Goal: Communication & Community: Ask a question

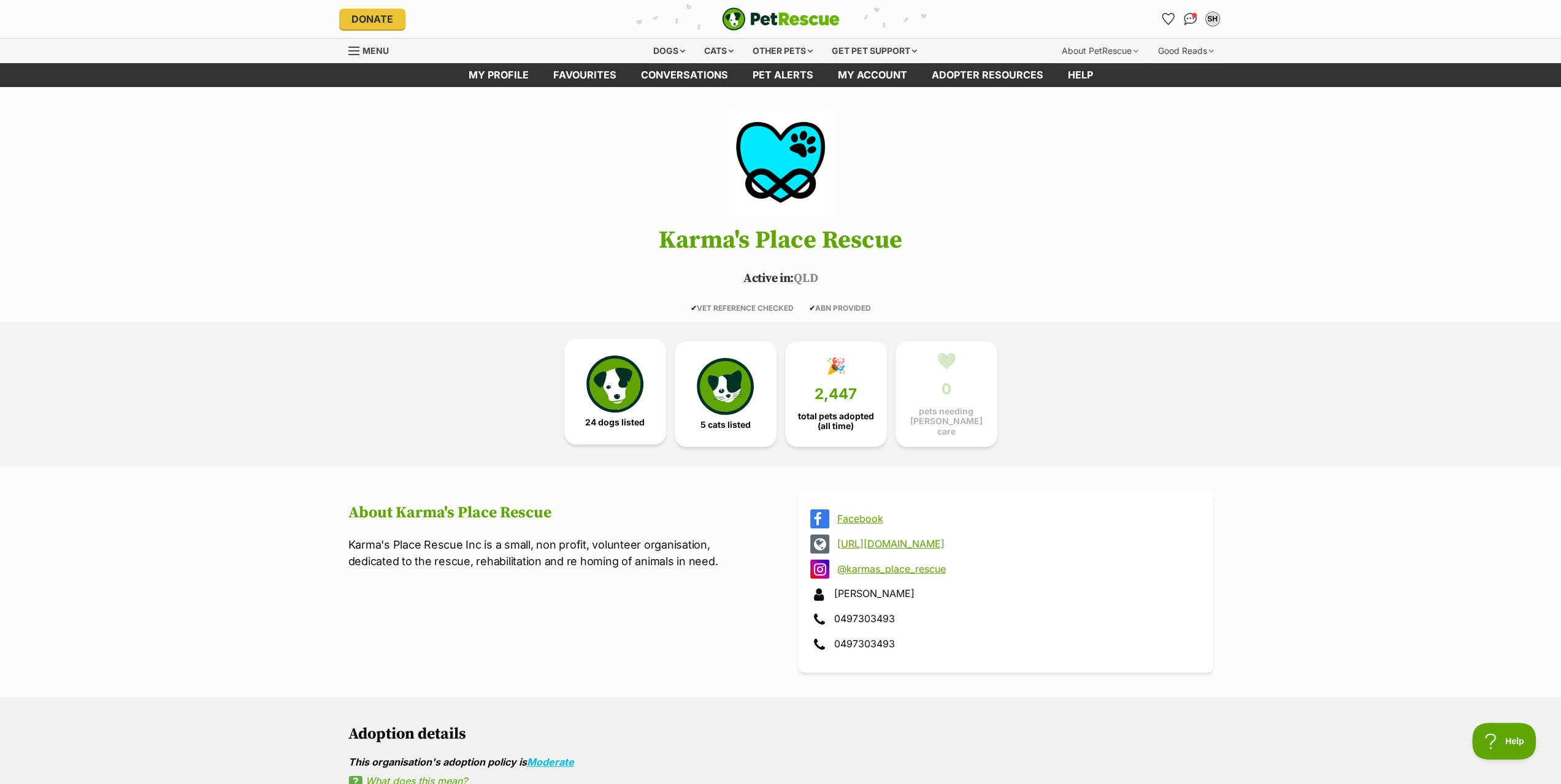
click at [622, 383] on img at bounding box center [614, 383] width 56 height 56
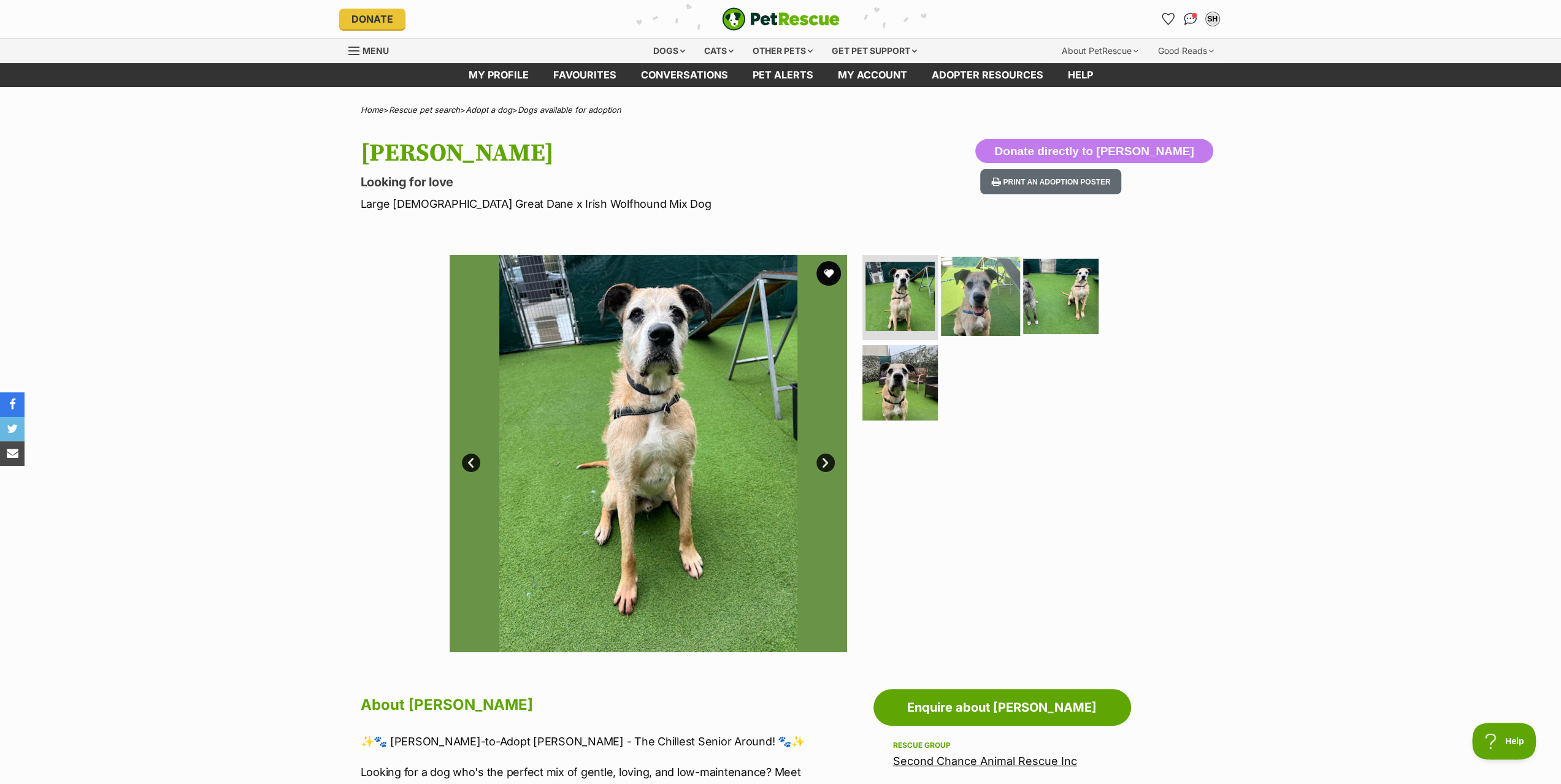
click at [981, 278] on img at bounding box center [980, 296] width 79 height 79
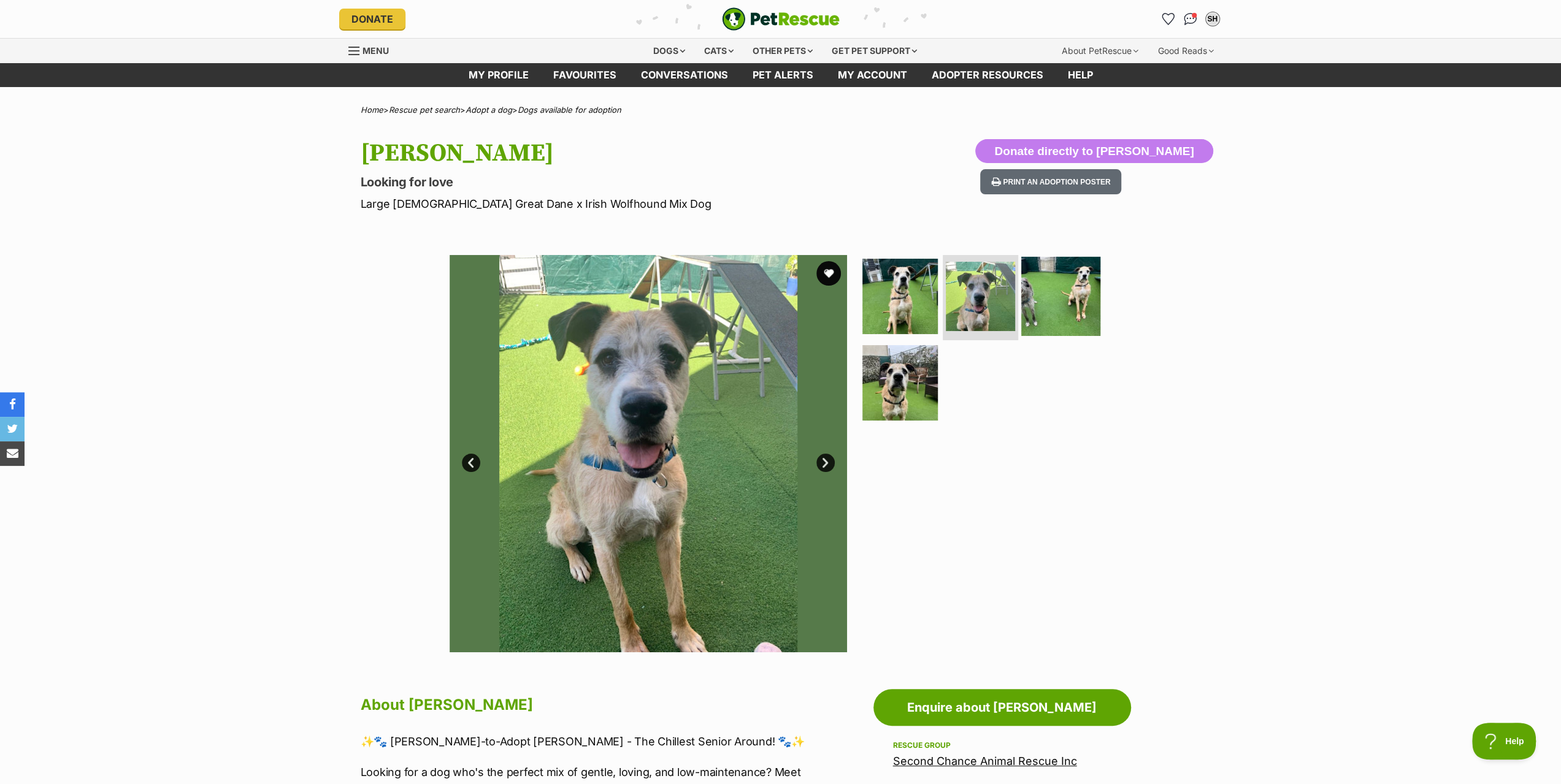
click at [1054, 285] on img at bounding box center [1061, 296] width 79 height 79
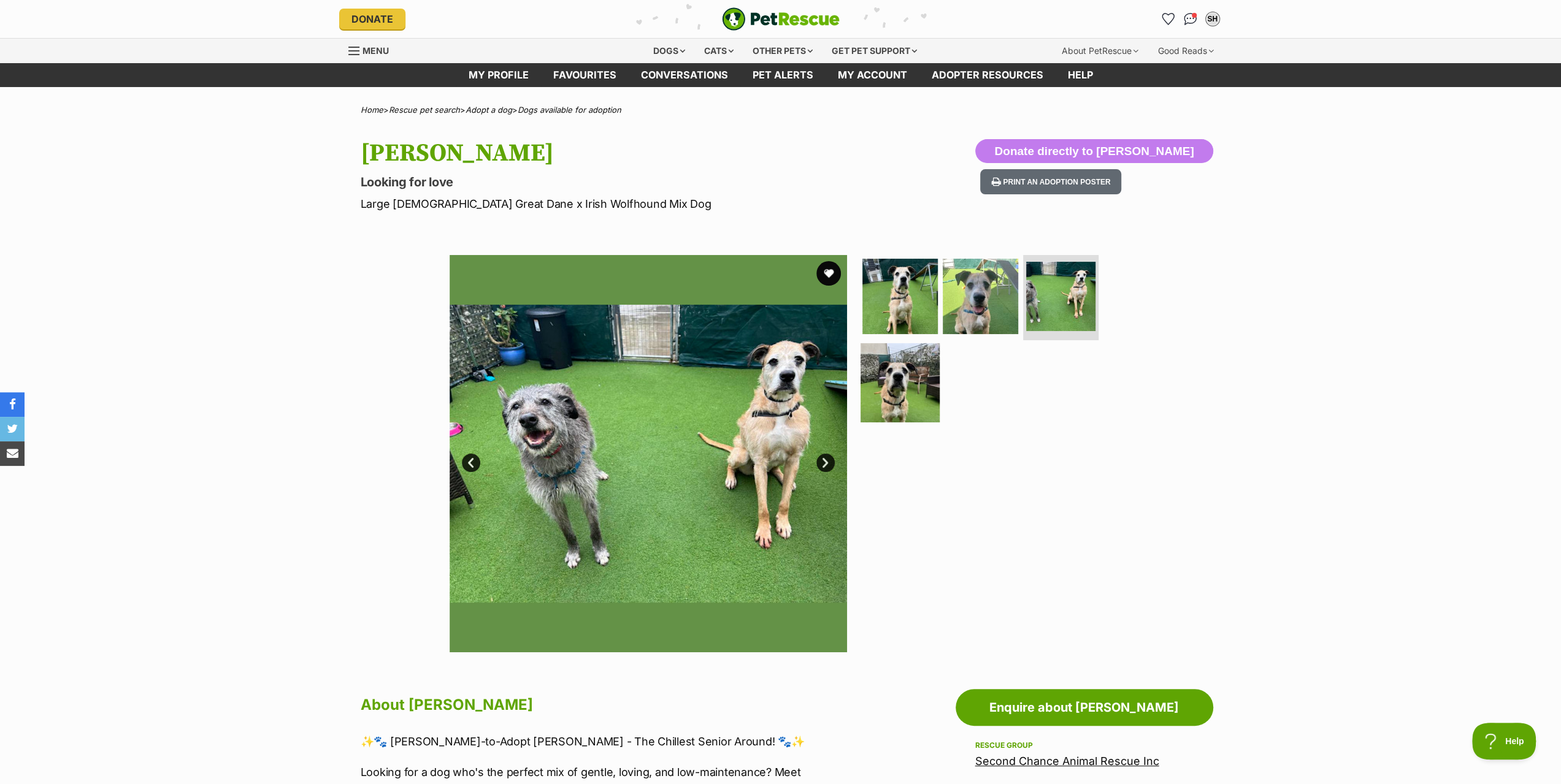
click at [897, 376] on img at bounding box center [900, 383] width 79 height 79
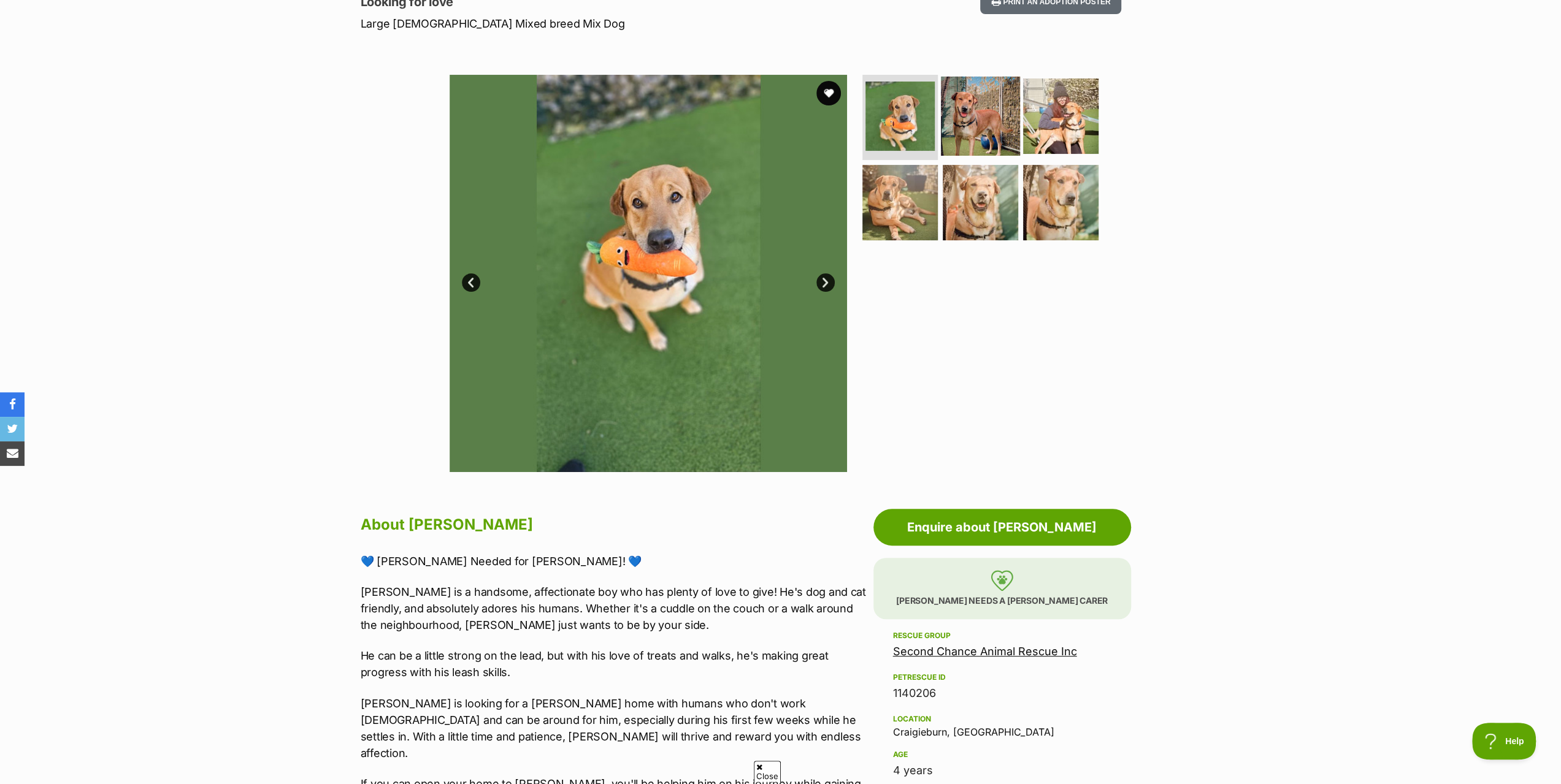
scroll to position [184, 0]
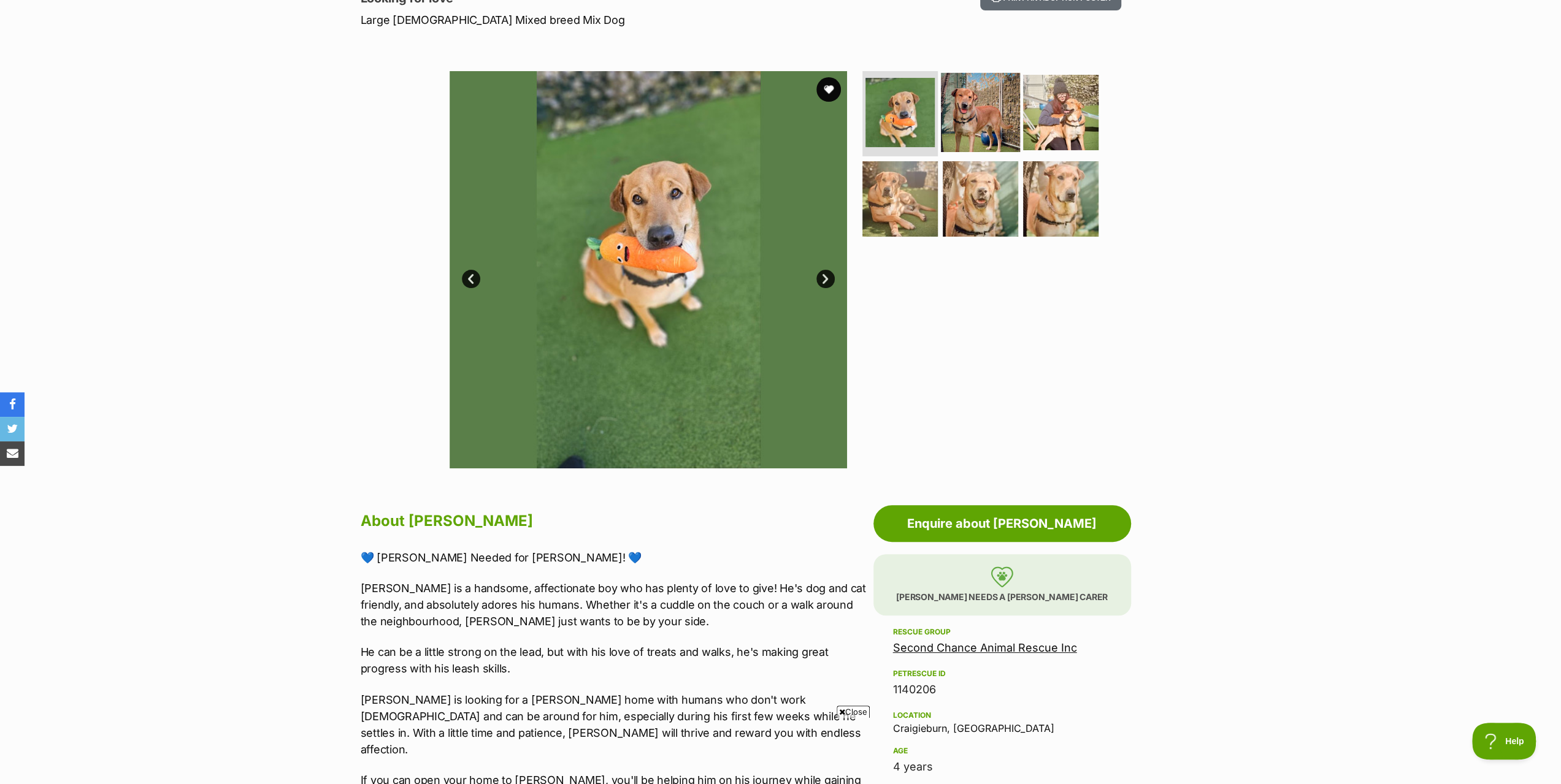
click at [964, 100] on img at bounding box center [980, 112] width 79 height 79
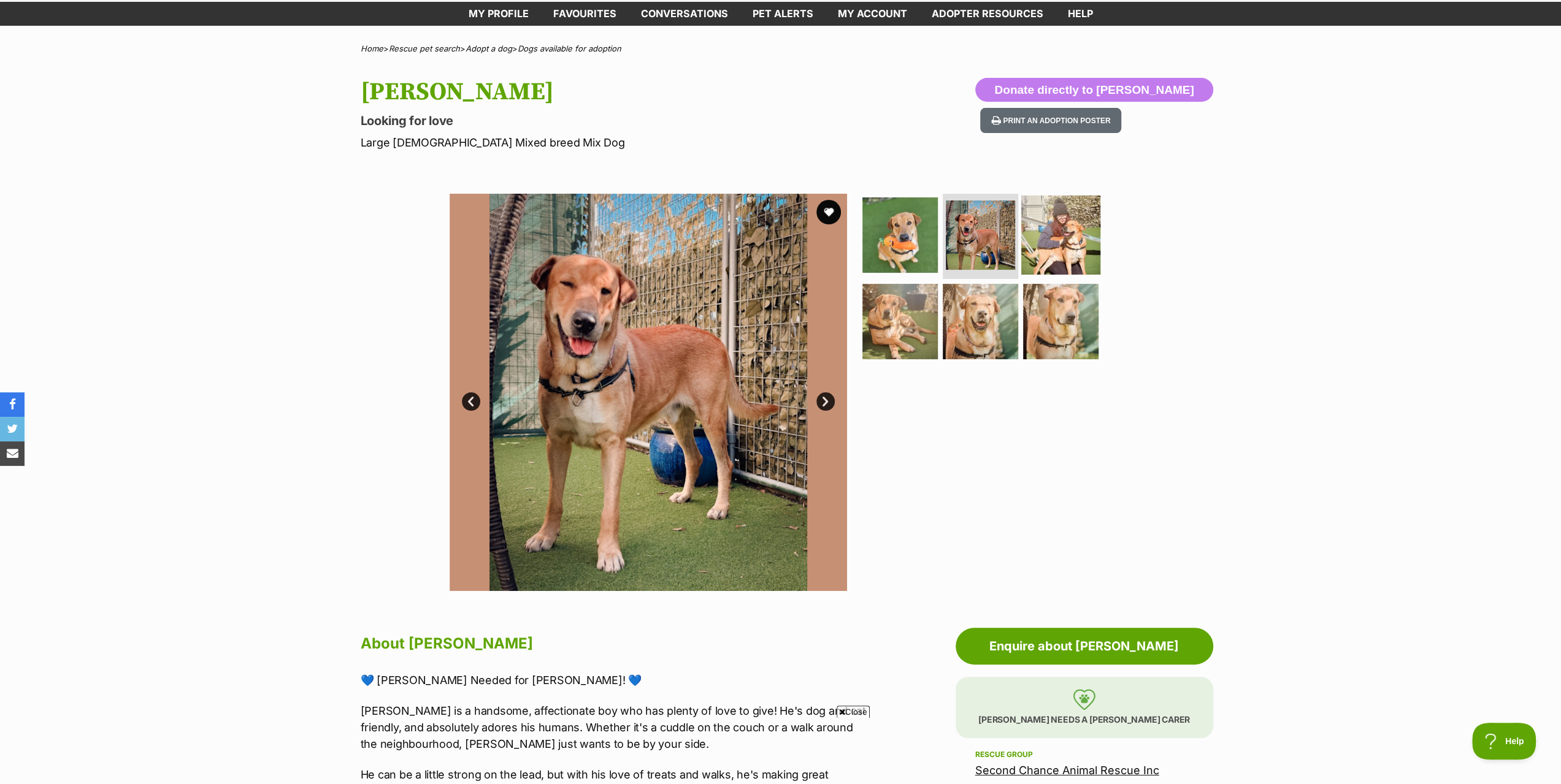
scroll to position [0, 0]
click at [1064, 244] on img at bounding box center [1061, 235] width 79 height 79
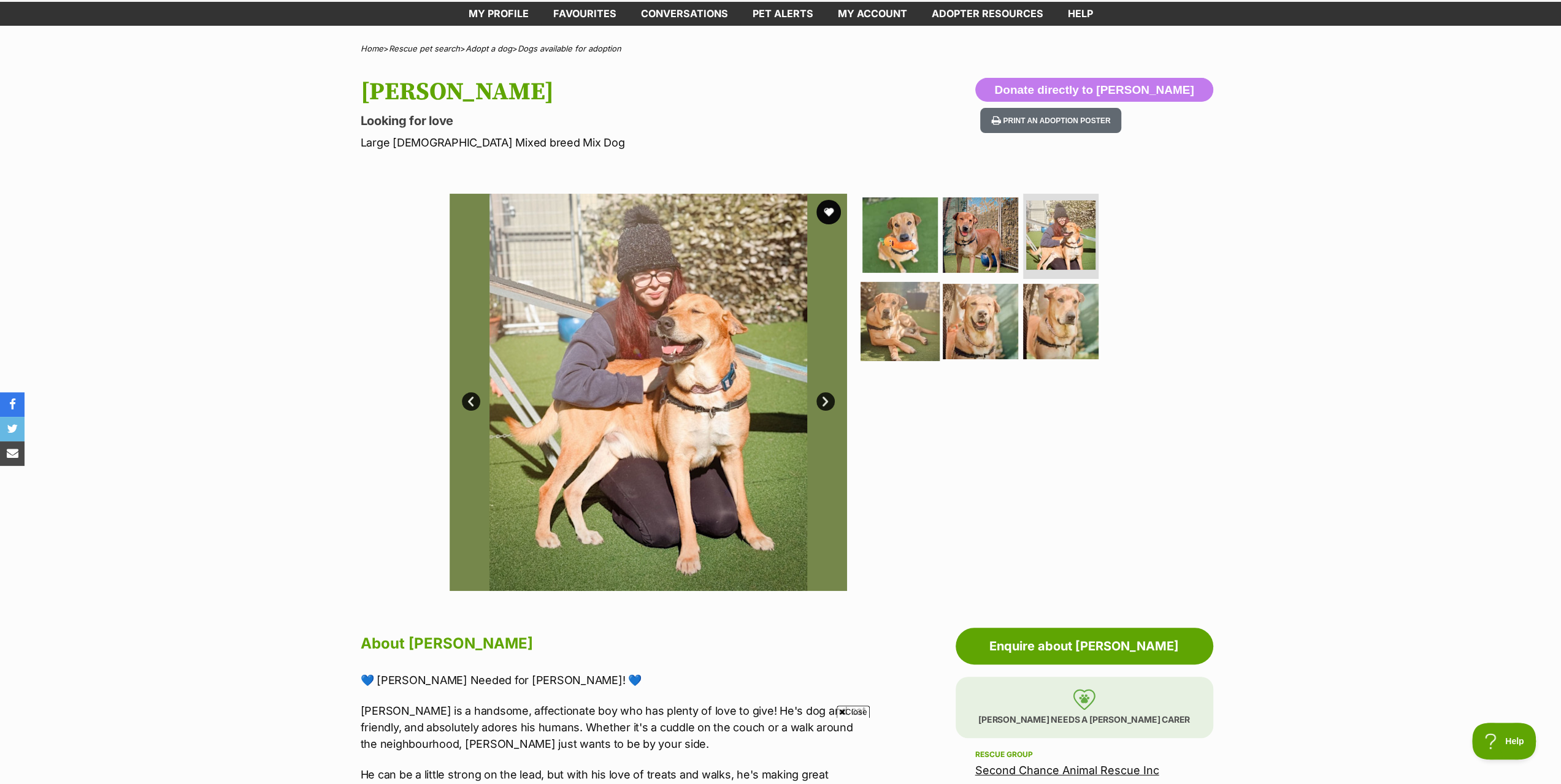
click at [907, 322] on img at bounding box center [900, 322] width 79 height 79
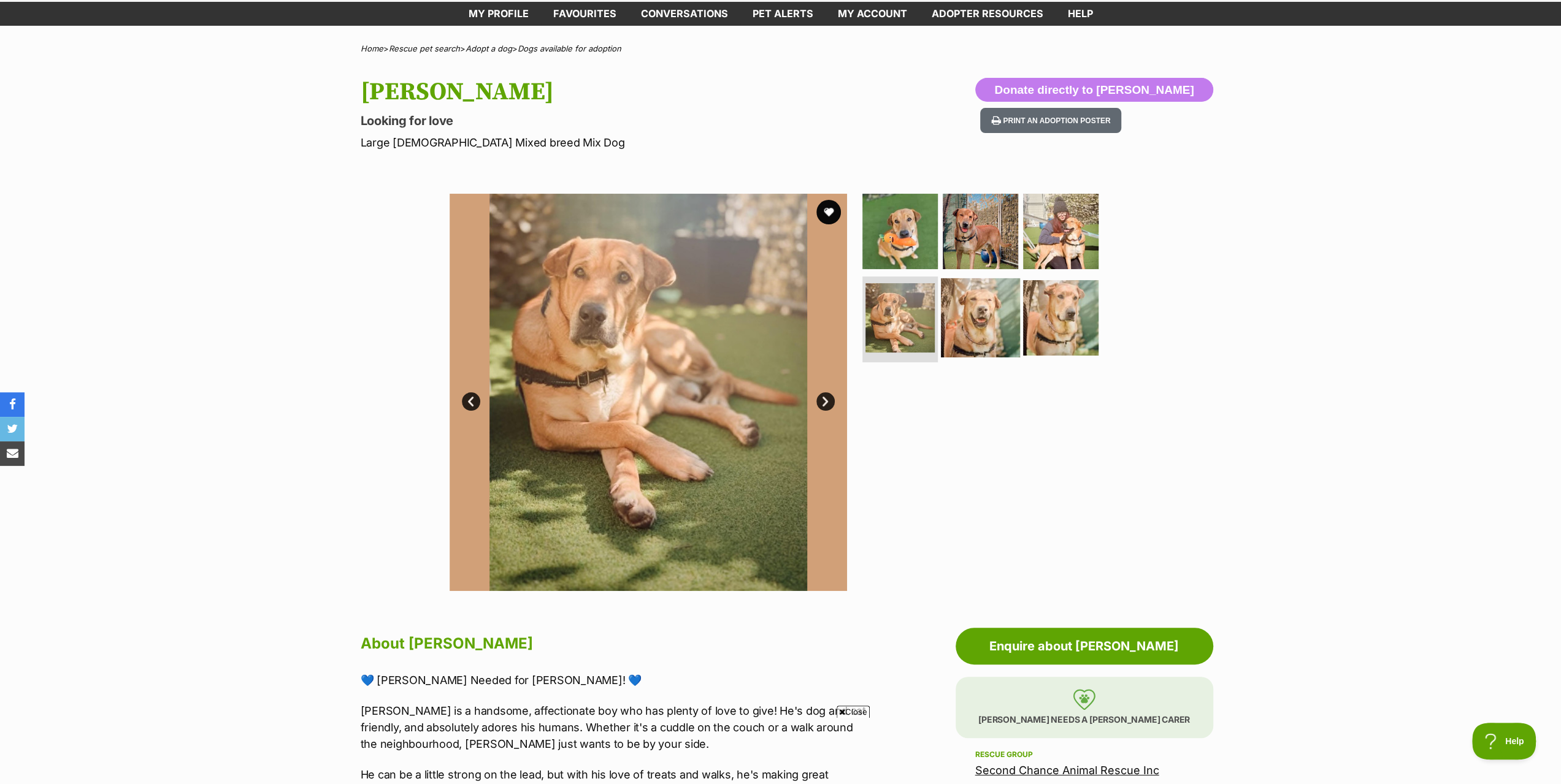
click at [960, 317] on img at bounding box center [980, 318] width 79 height 79
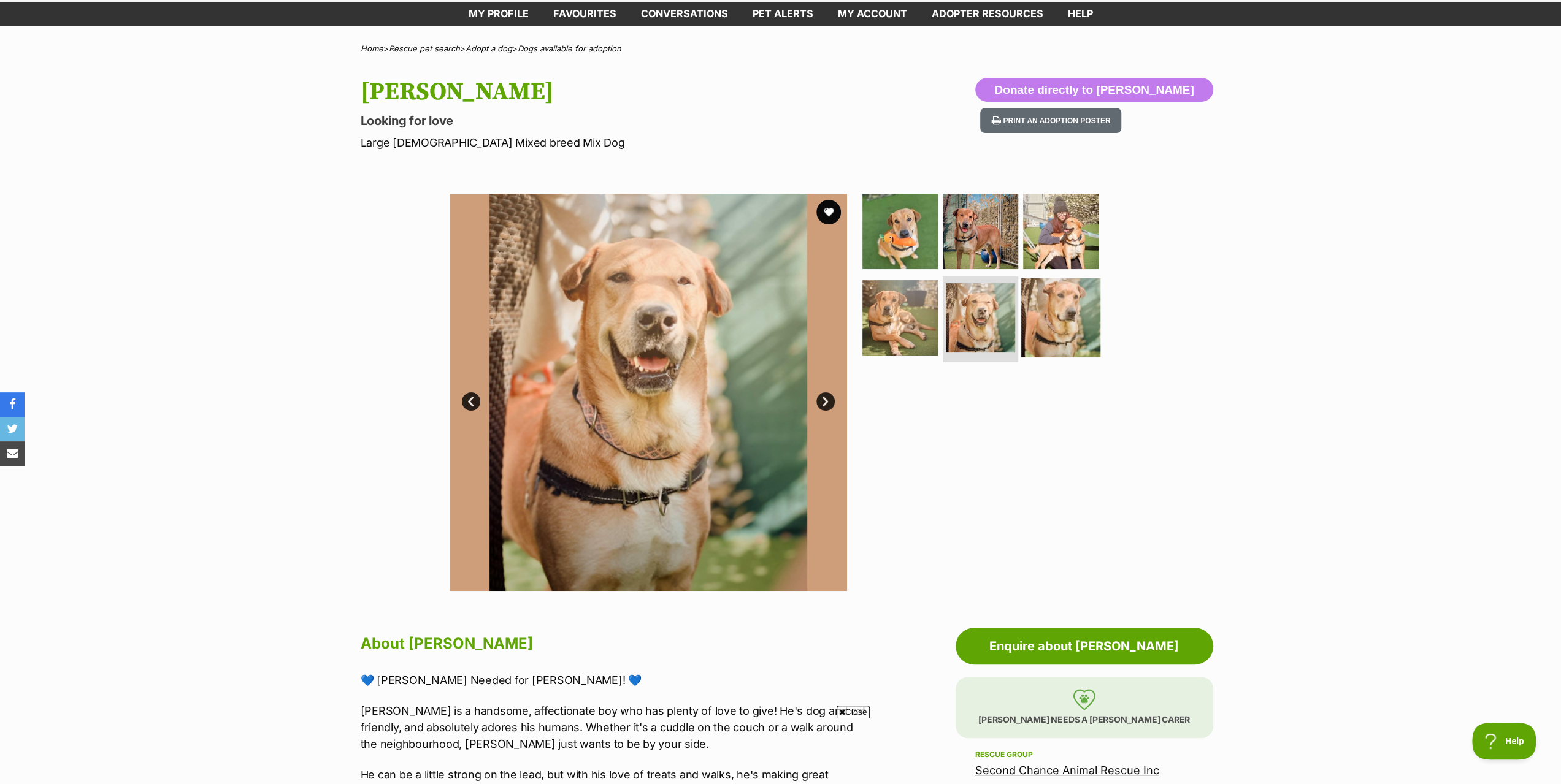
click at [1045, 314] on img at bounding box center [1061, 318] width 79 height 79
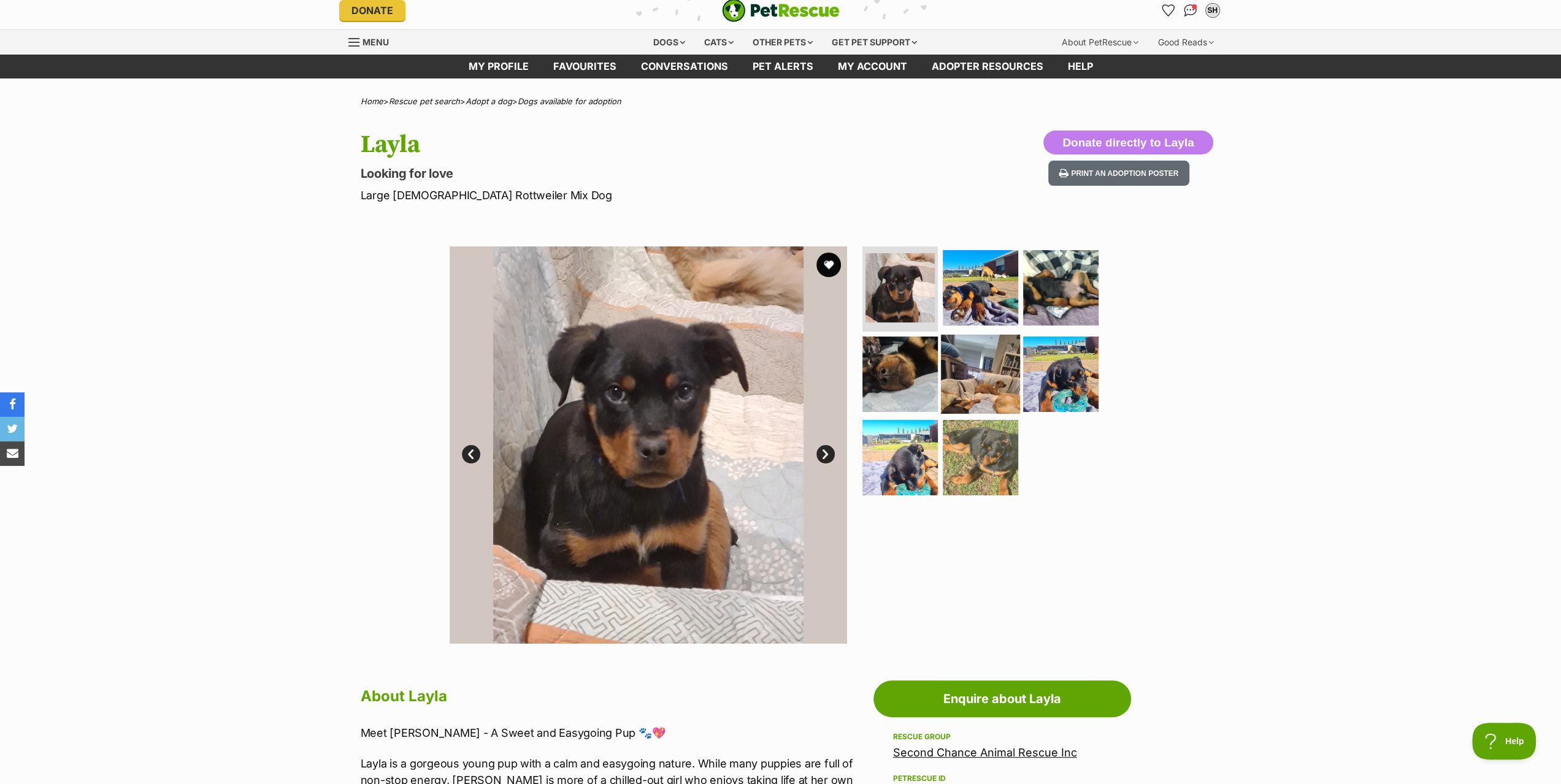
scroll to position [61, 0]
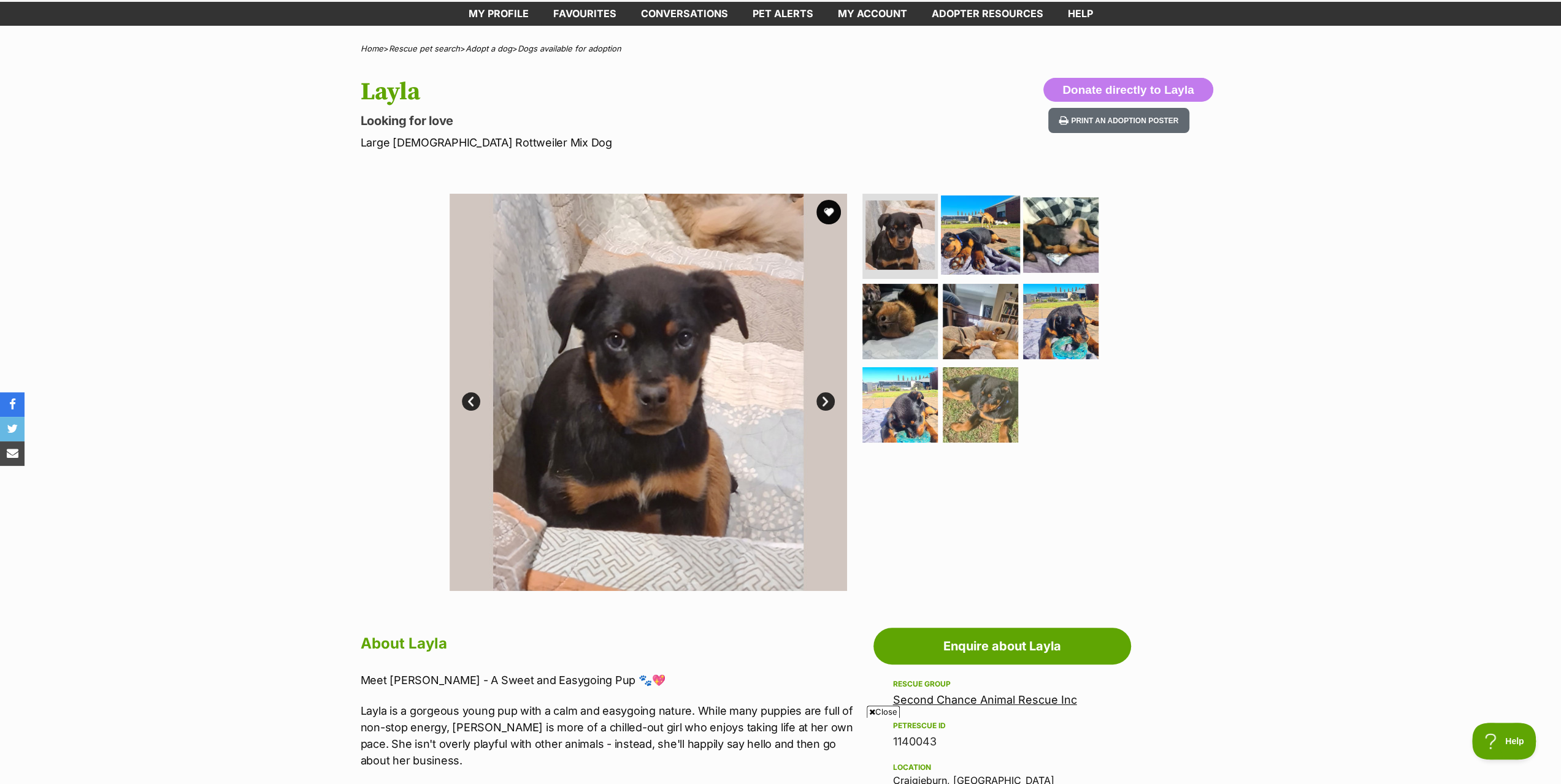
click at [1005, 205] on img at bounding box center [980, 235] width 79 height 79
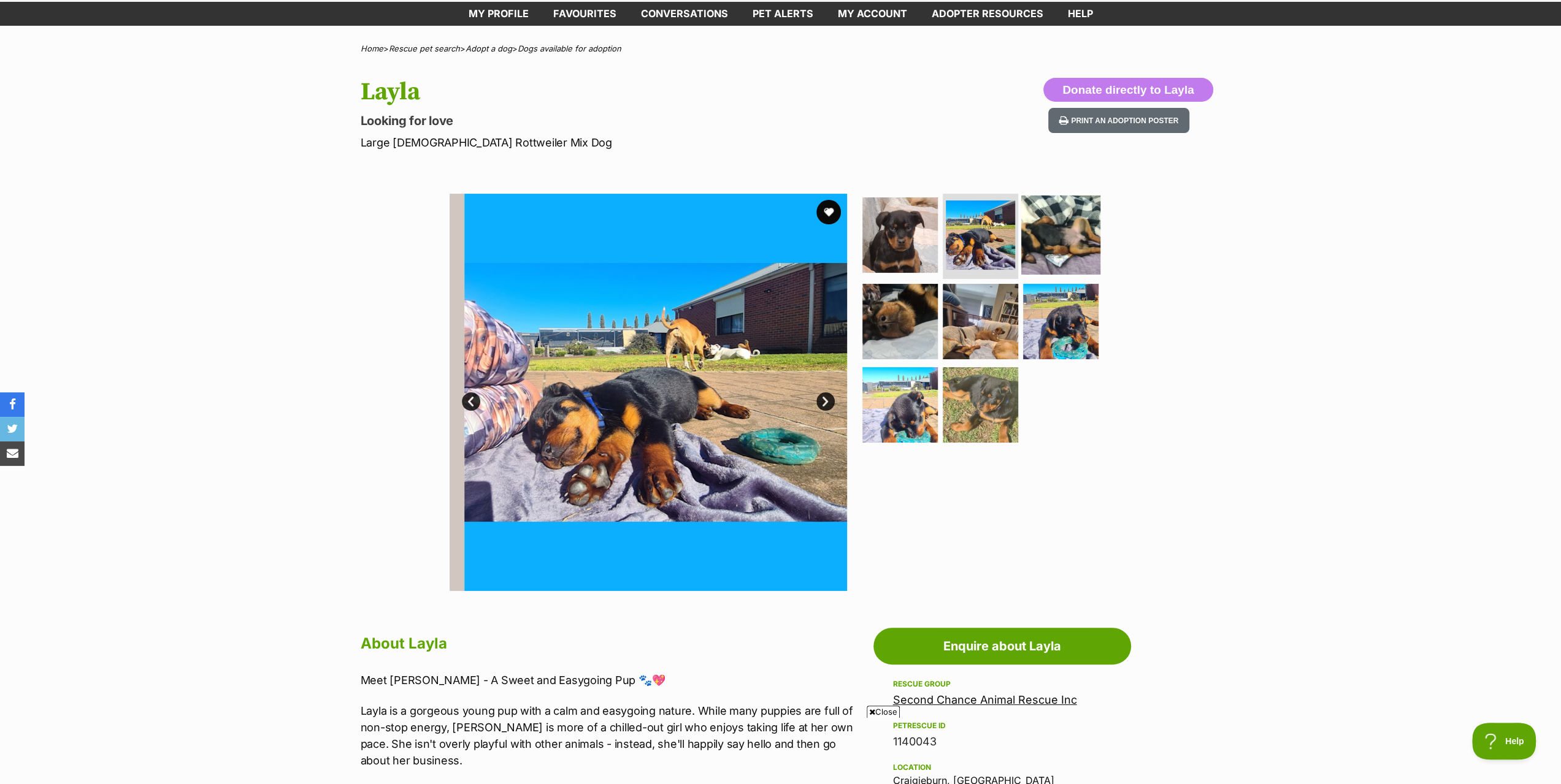
scroll to position [0, 0]
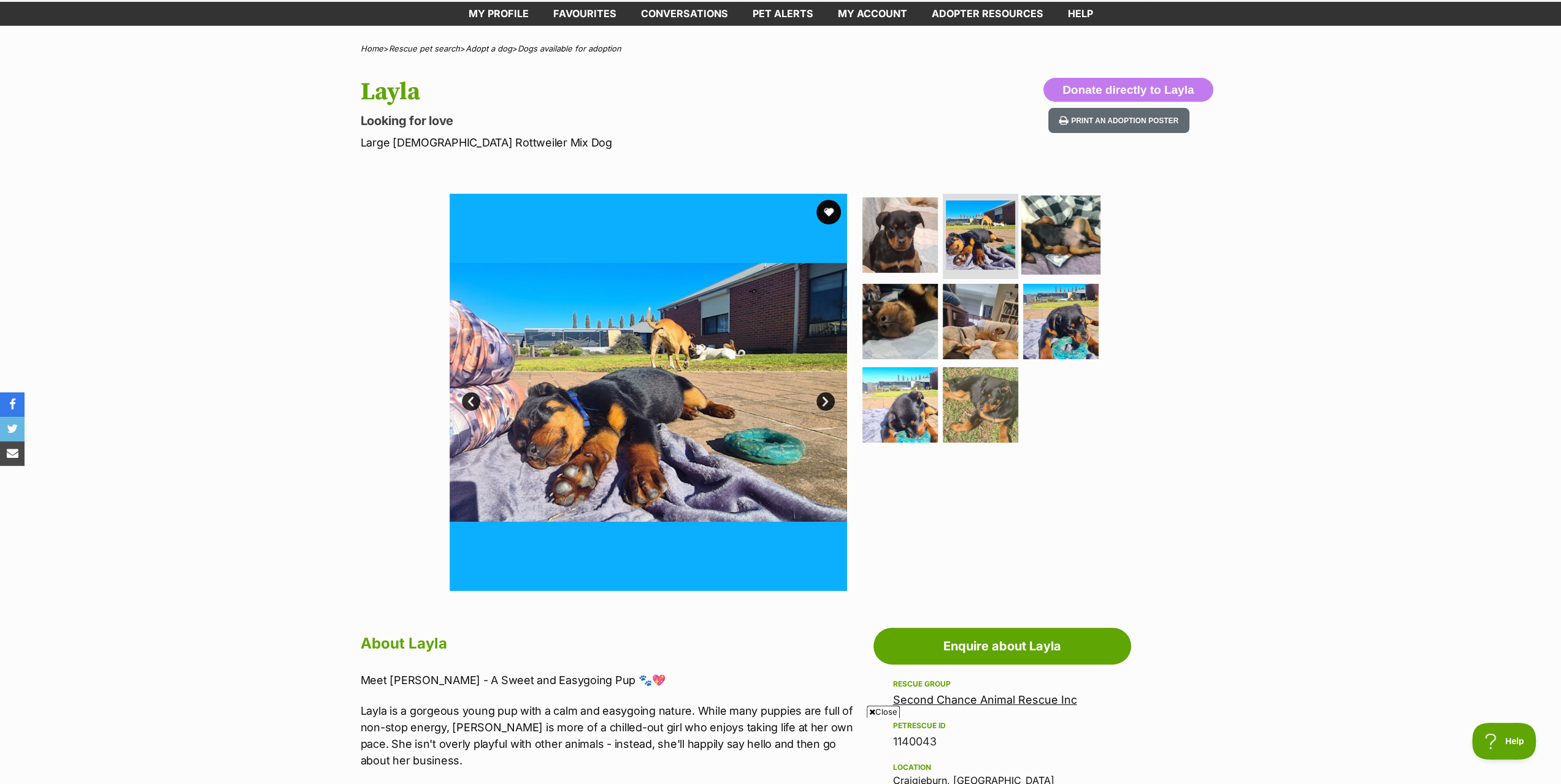
click at [1071, 237] on img at bounding box center [1061, 235] width 79 height 79
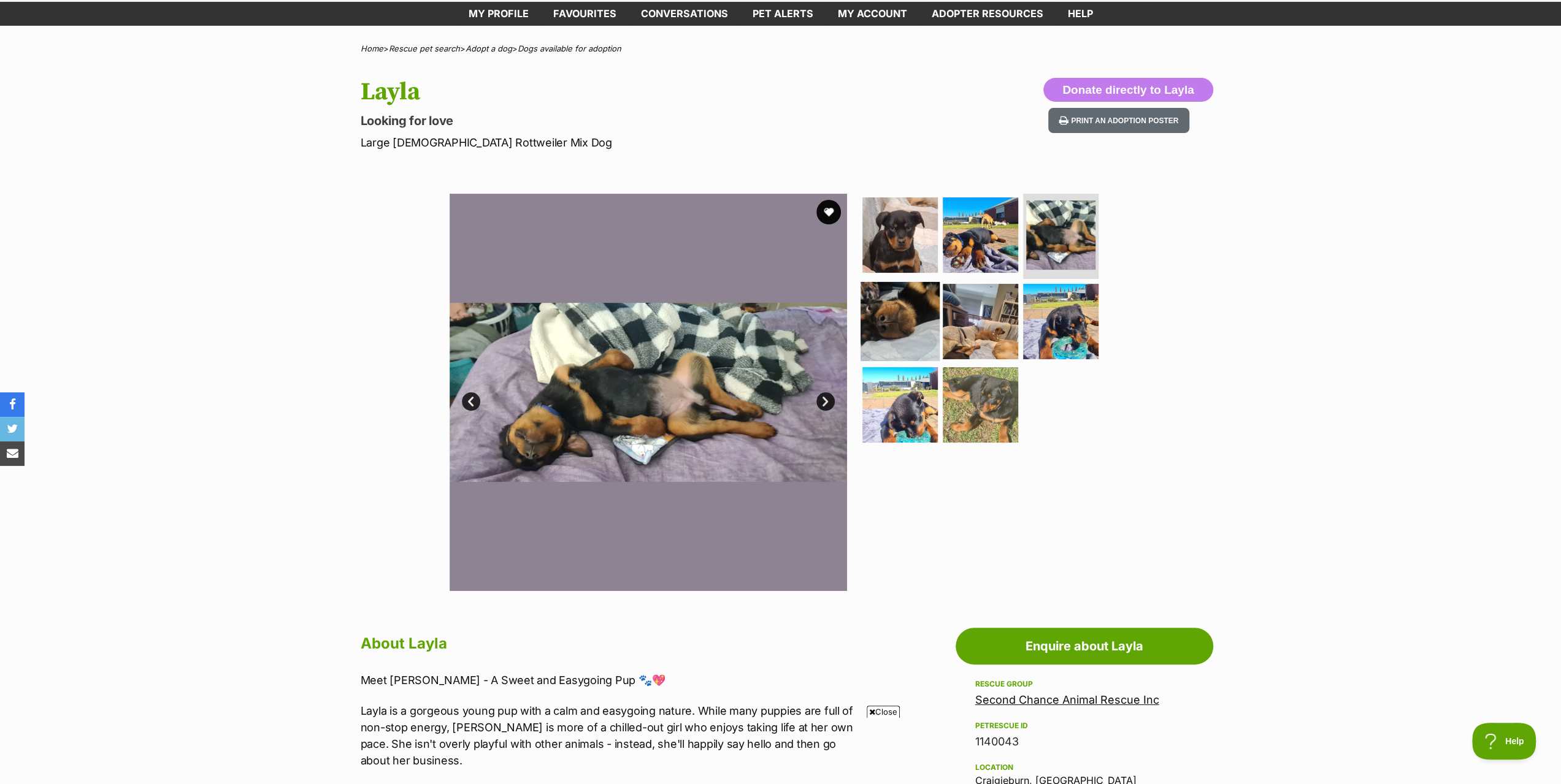
click at [887, 318] on img at bounding box center [900, 322] width 79 height 79
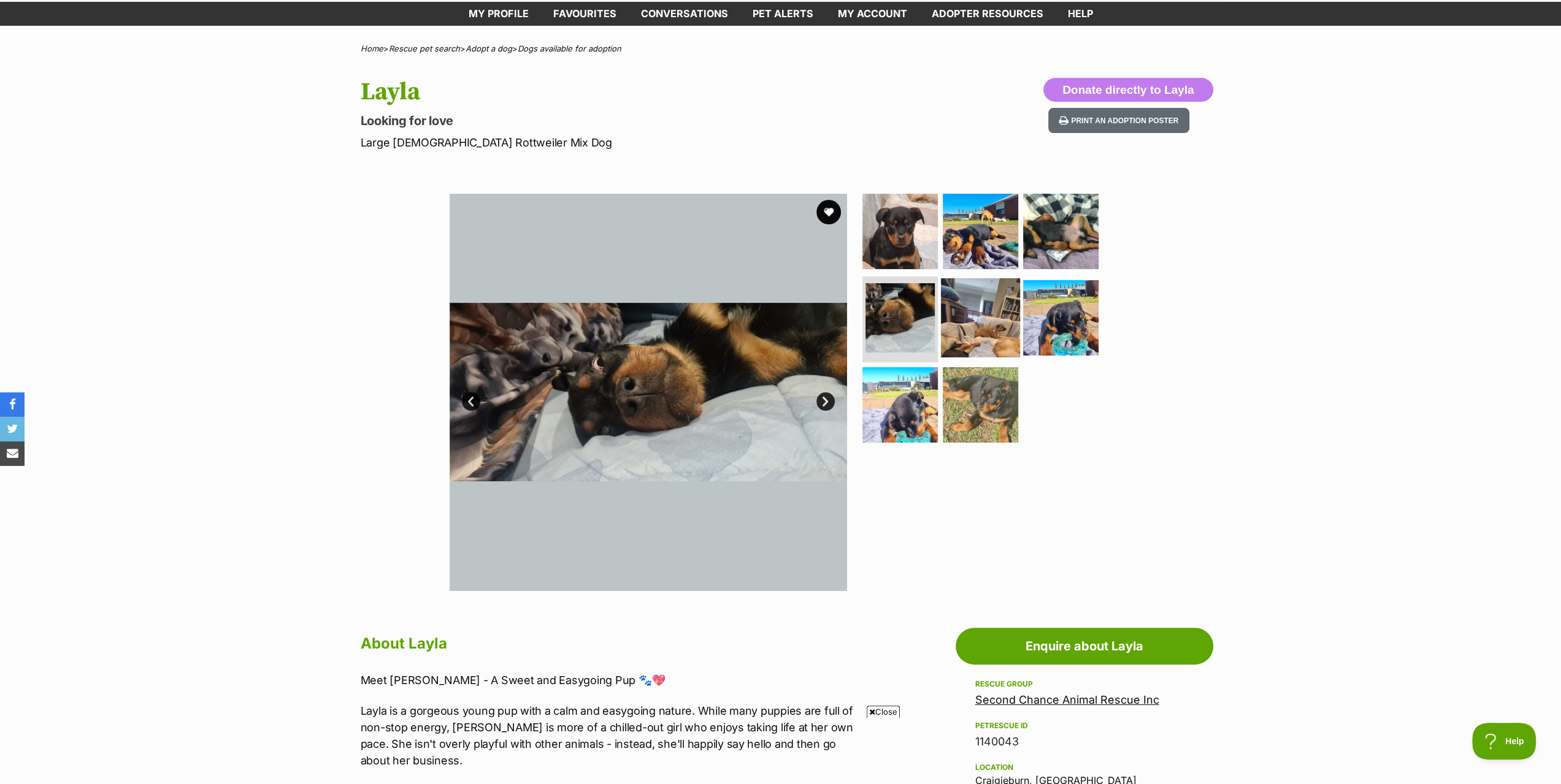
click at [959, 321] on img at bounding box center [980, 318] width 79 height 79
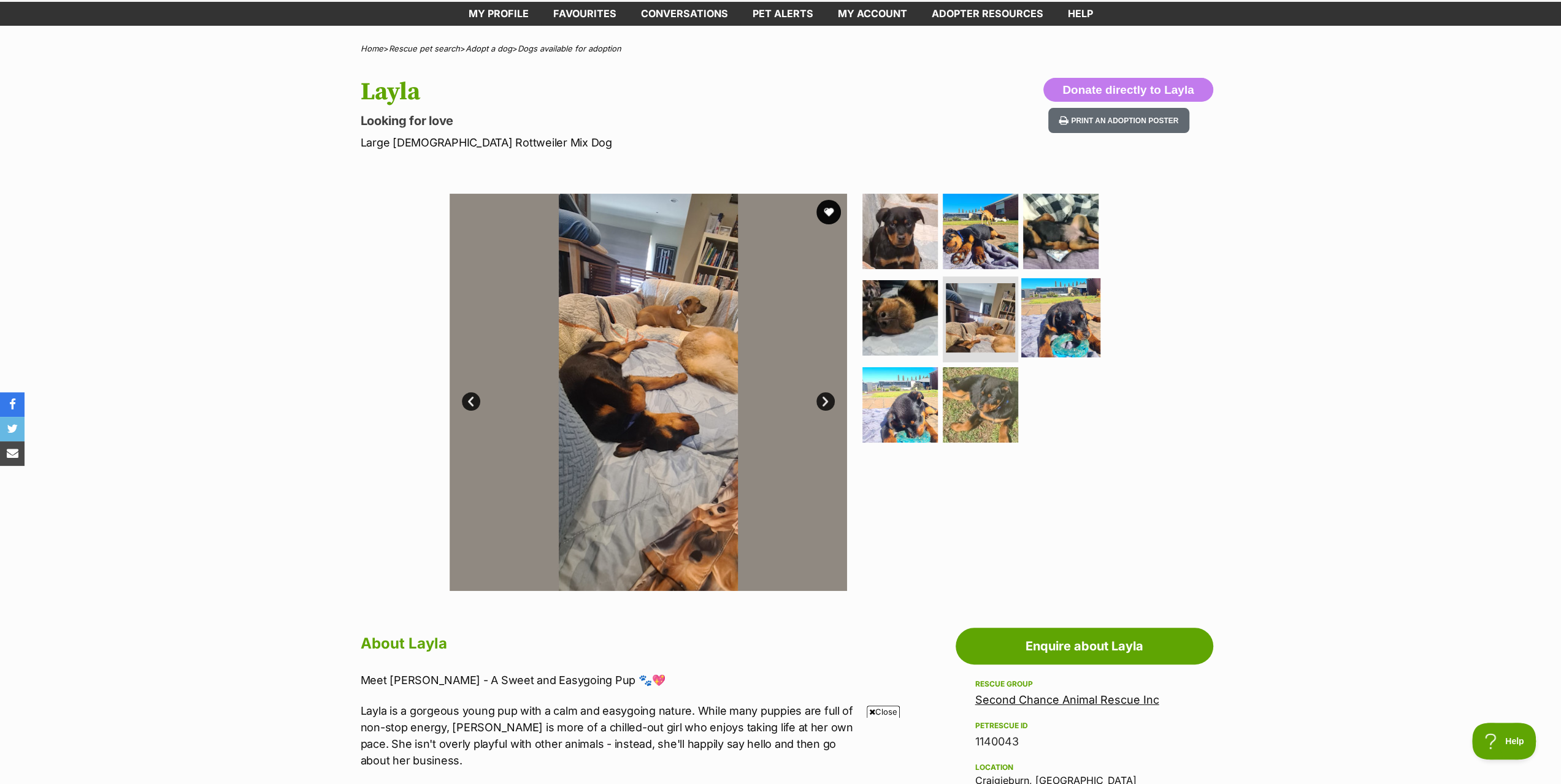
click at [1058, 314] on img at bounding box center [1061, 318] width 79 height 79
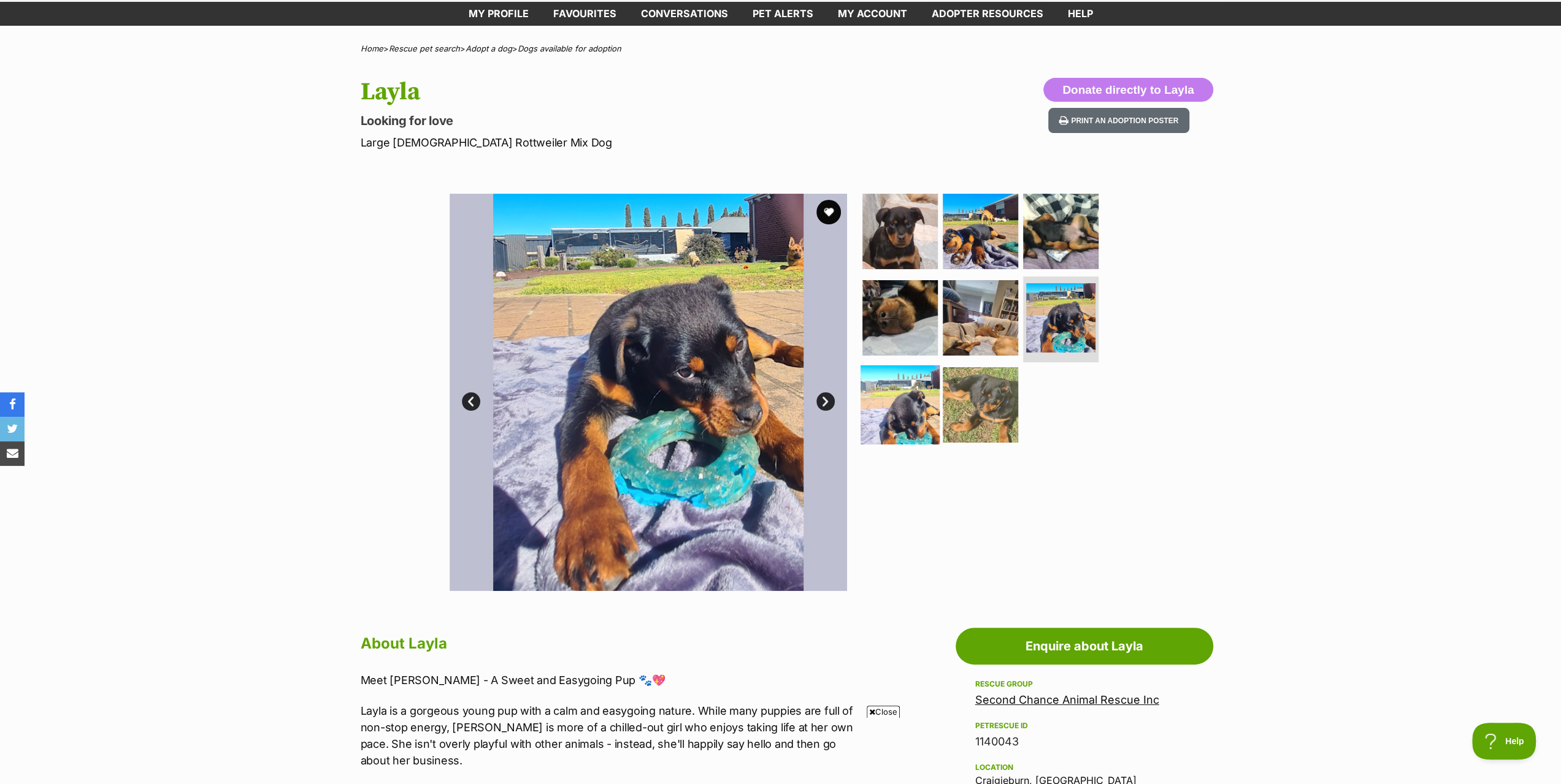
click at [892, 401] on img at bounding box center [900, 405] width 79 height 79
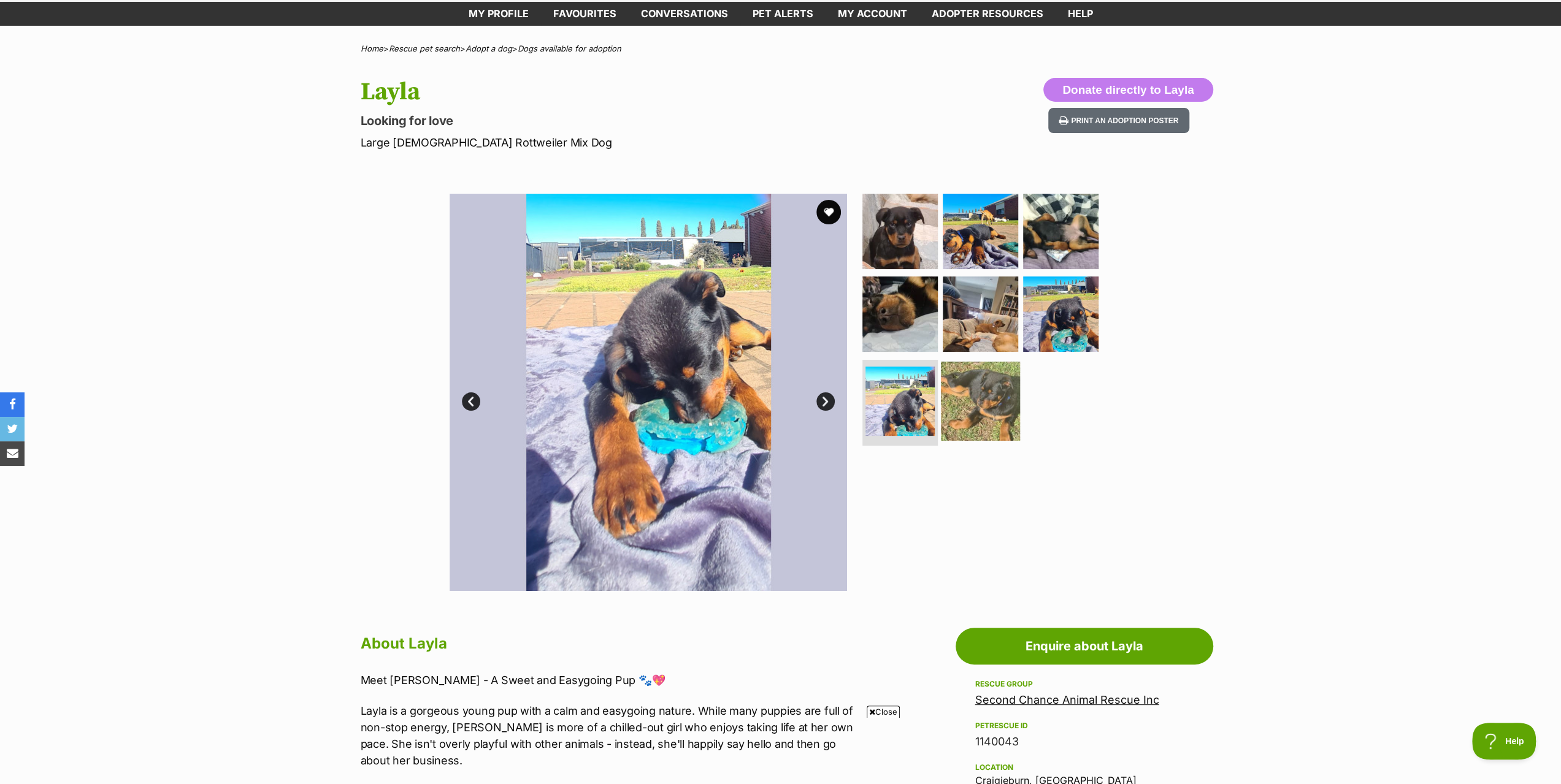
click at [985, 398] on img at bounding box center [980, 401] width 79 height 79
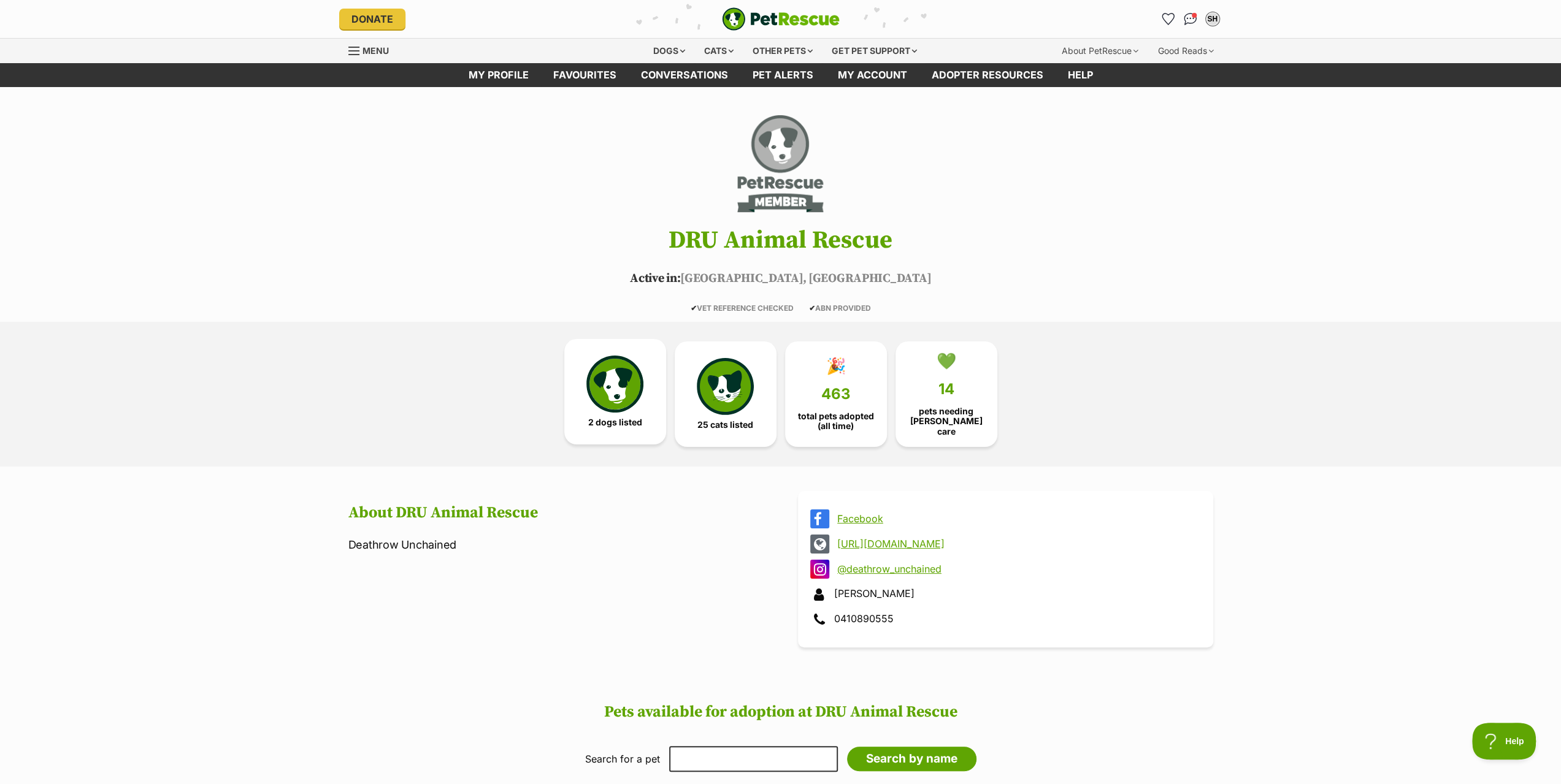
click at [604, 382] on img at bounding box center [614, 383] width 56 height 56
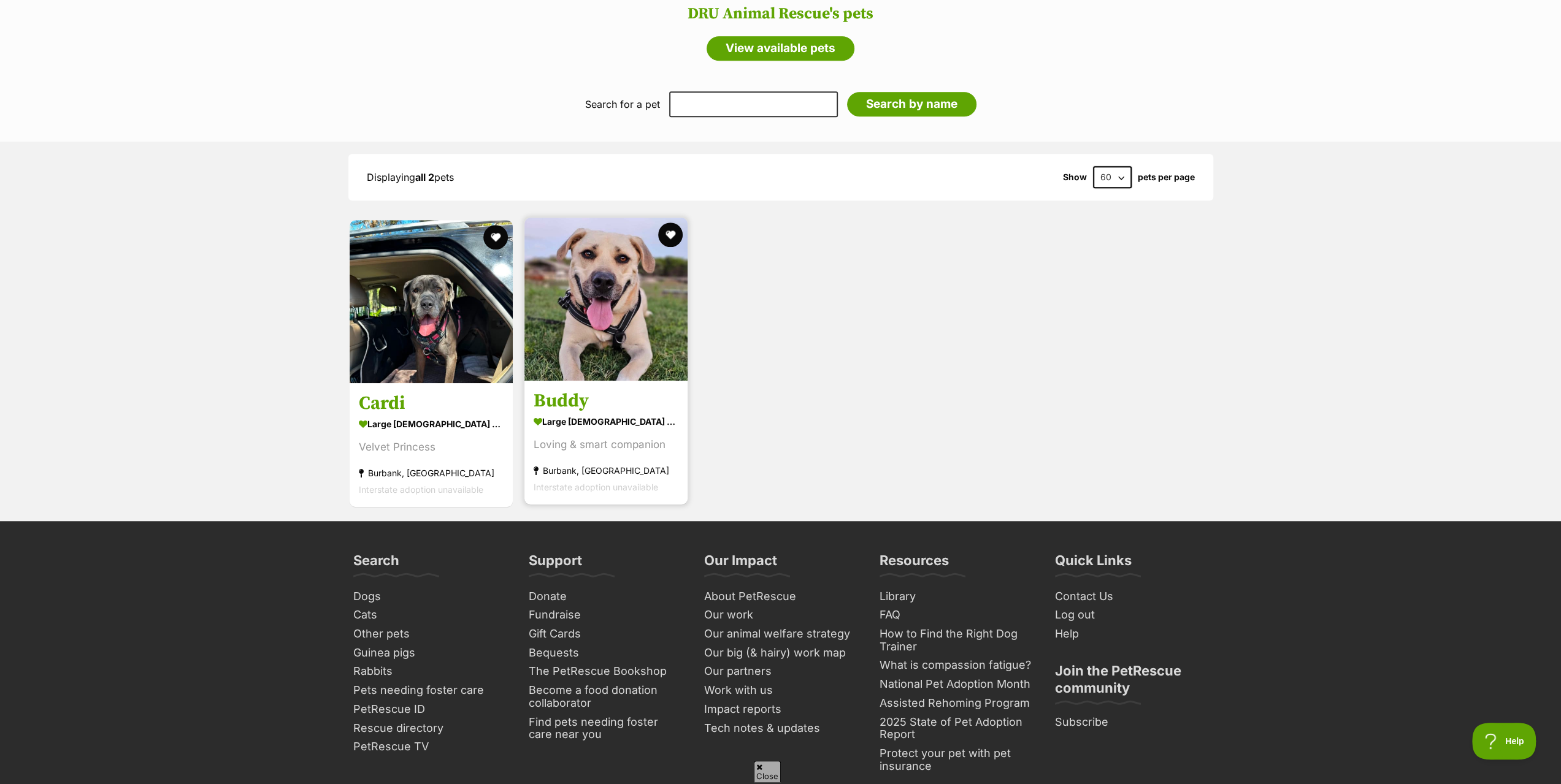
click at [629, 322] on img at bounding box center [606, 299] width 163 height 163
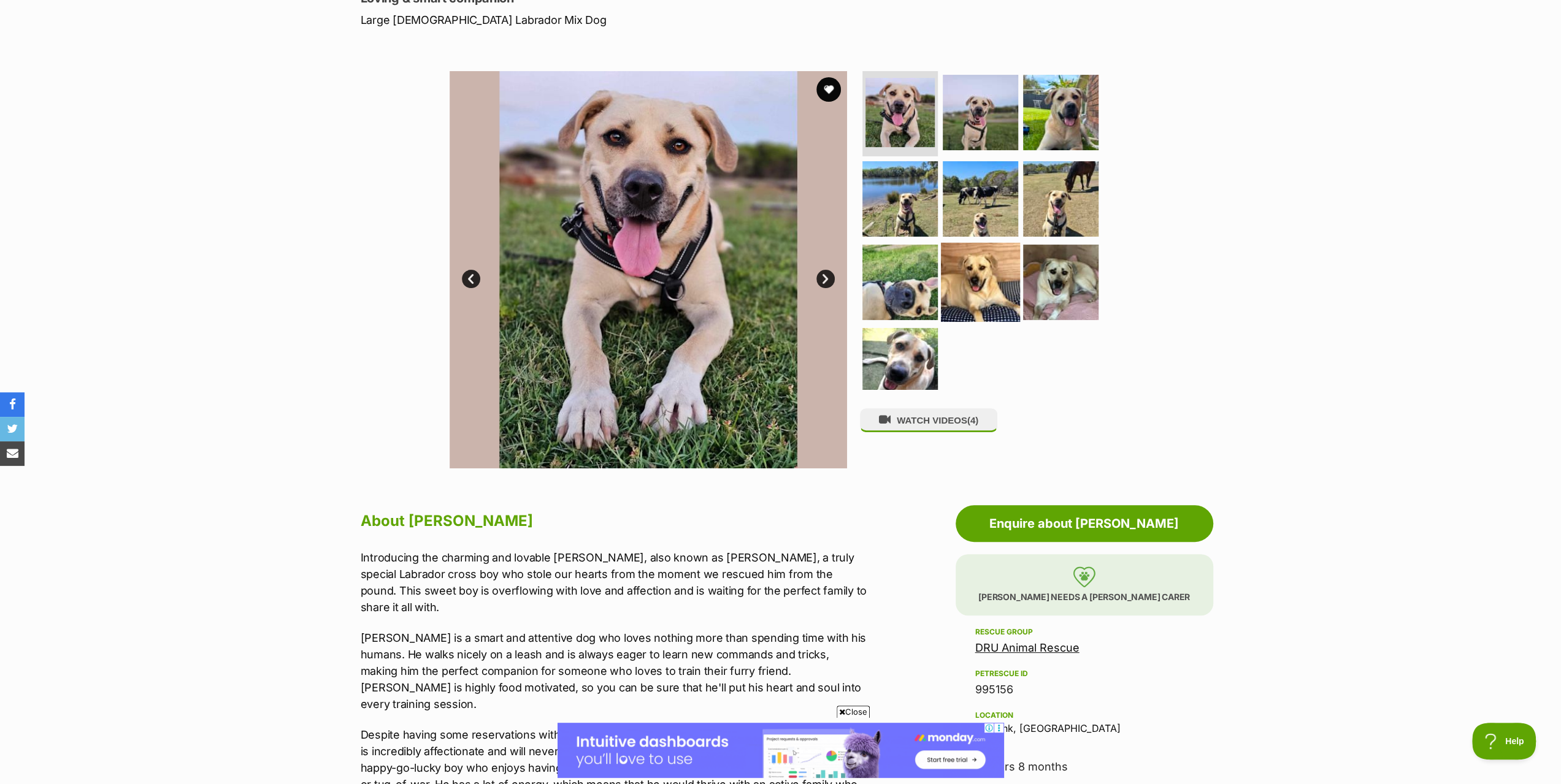
click at [991, 281] on img at bounding box center [980, 282] width 79 height 79
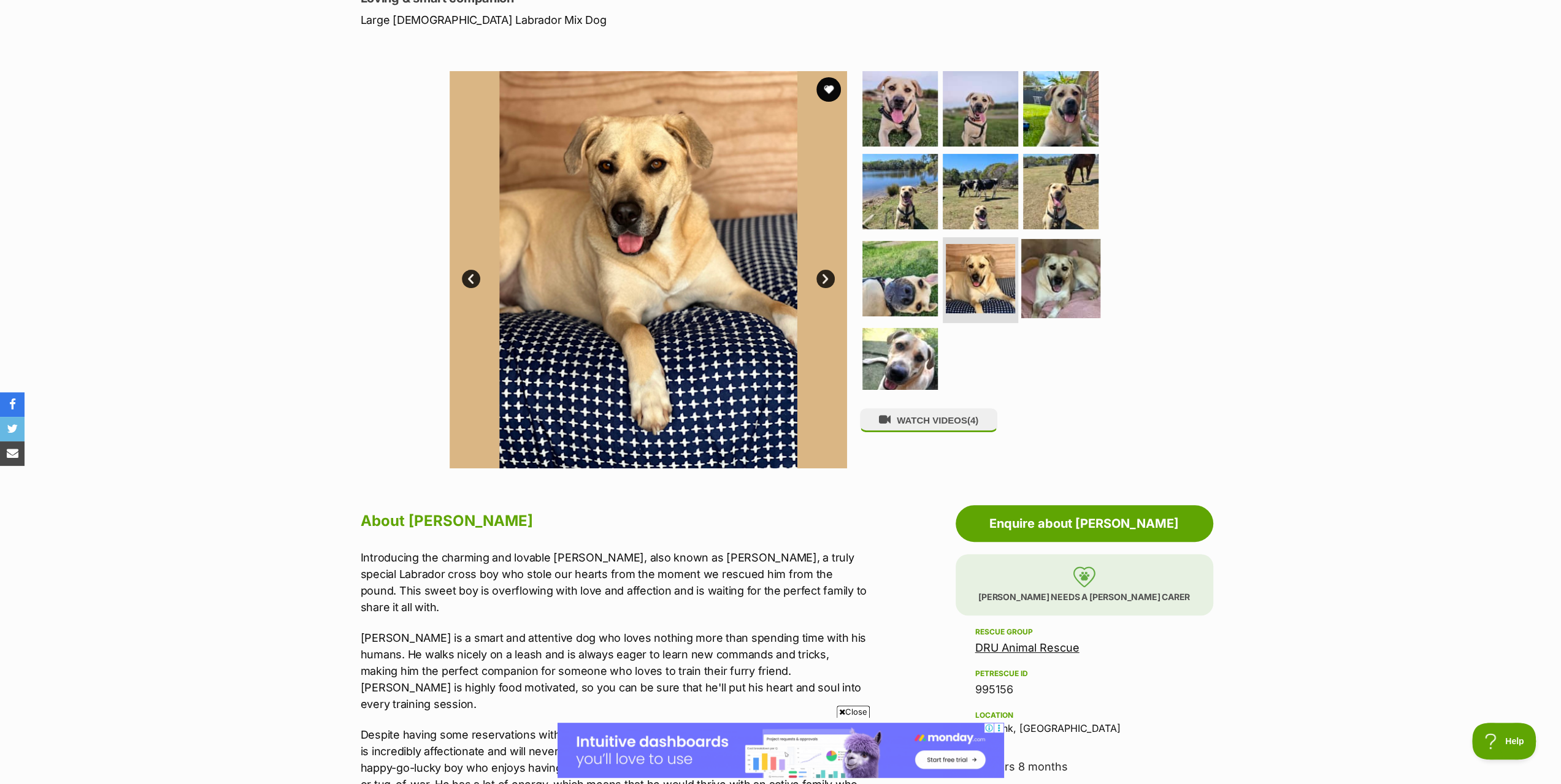
click at [1066, 270] on img at bounding box center [1061, 279] width 79 height 79
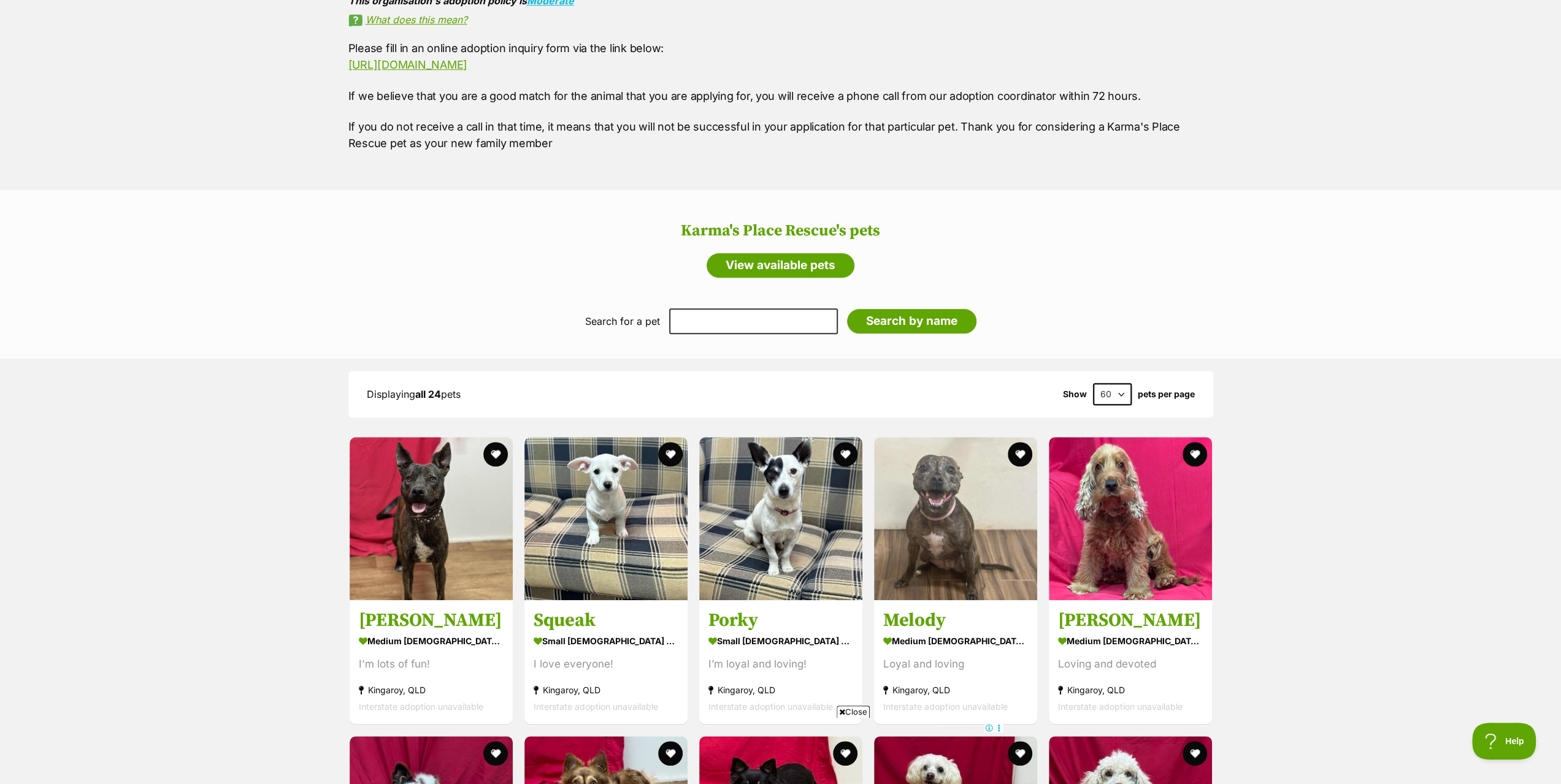
scroll to position [734, 0]
